Goal: Task Accomplishment & Management: Manage account settings

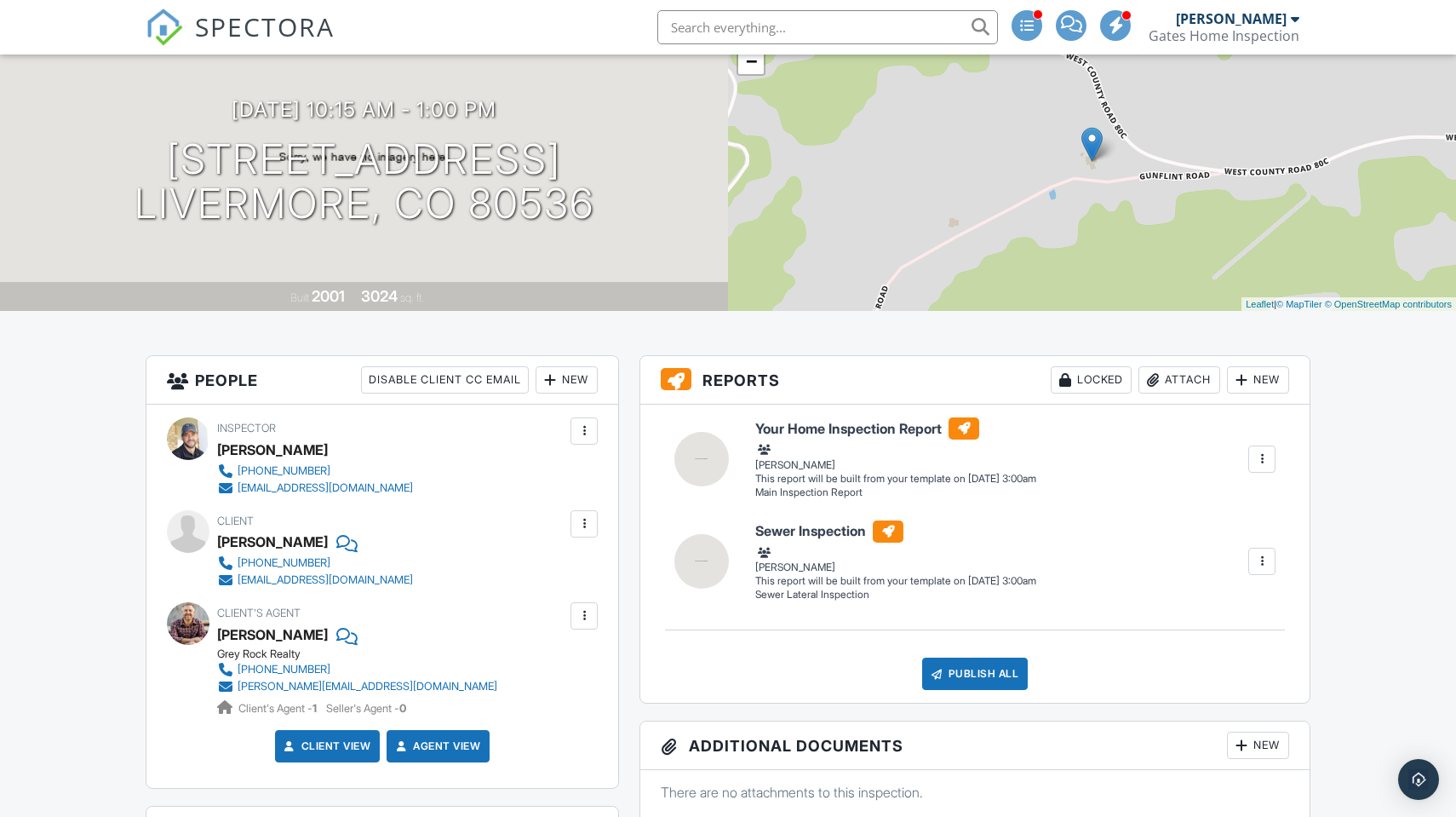
scroll to position [227, 0]
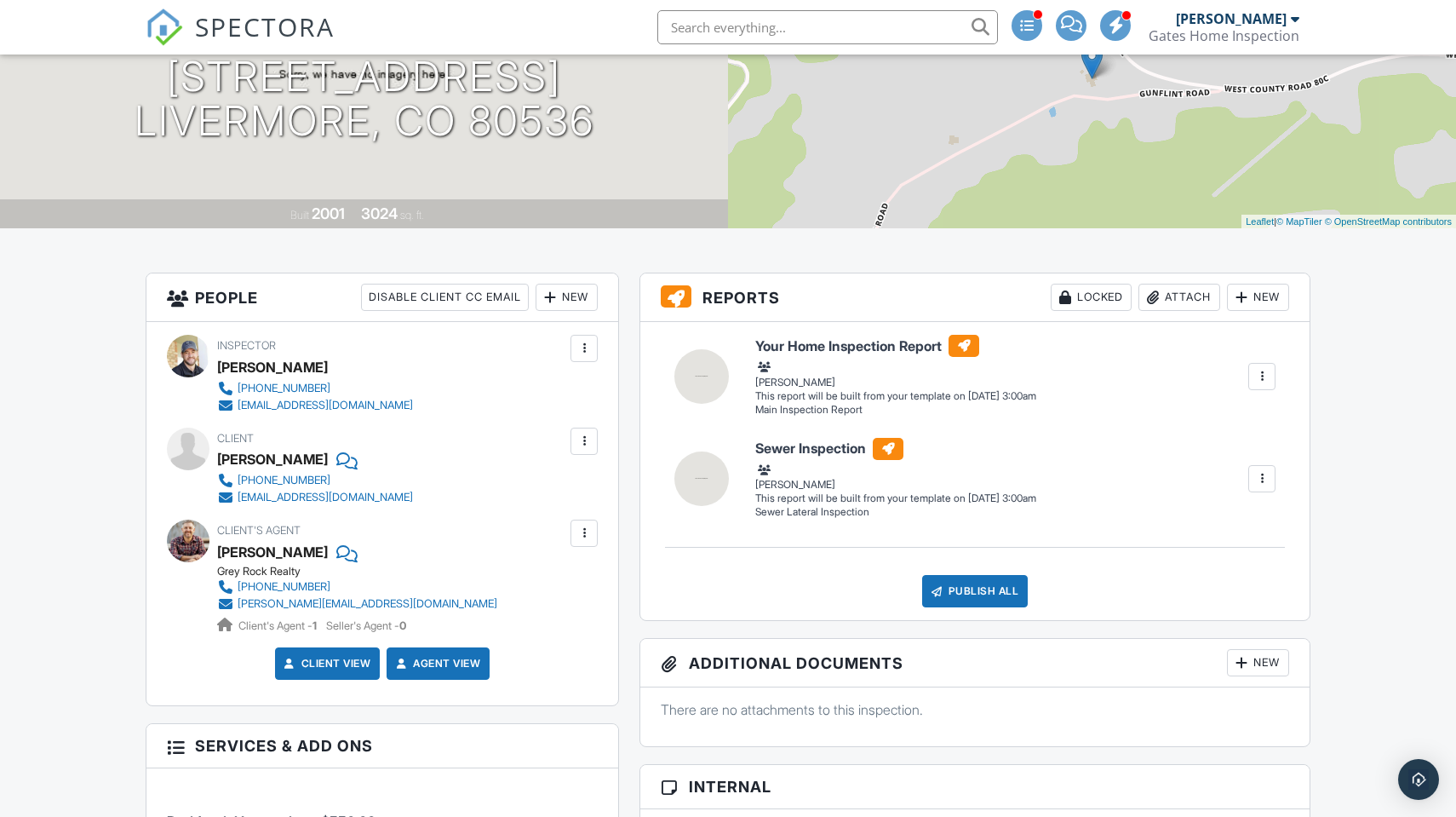
click at [591, 532] on div at bounding box center [583, 533] width 17 height 17
click at [537, 578] on li "Edit" at bounding box center [544, 585] width 87 height 42
click at [590, 539] on div at bounding box center [583, 533] width 17 height 17
click at [555, 570] on li "Edit" at bounding box center [544, 585] width 87 height 42
